Goal: Task Accomplishment & Management: Manage account settings

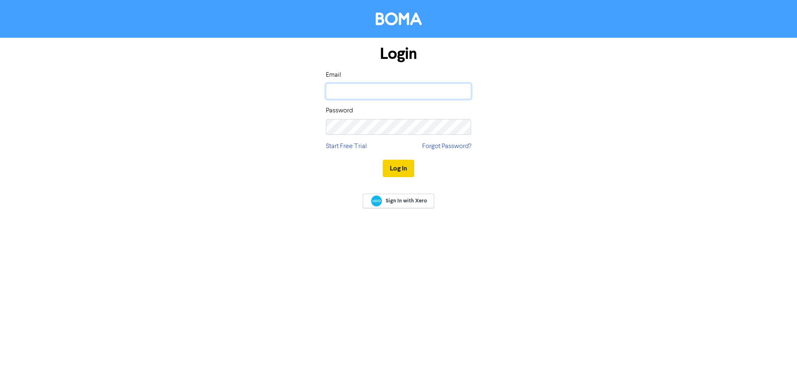
type input "[PERSON_NAME][EMAIL_ADDRESS][DOMAIN_NAME]"
click at [397, 167] on button "Log In" at bounding box center [399, 168] width 32 height 17
